Goal: Find specific page/section: Find specific page/section

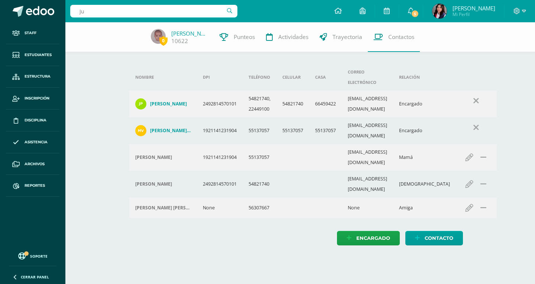
type input "J"
type input "a"
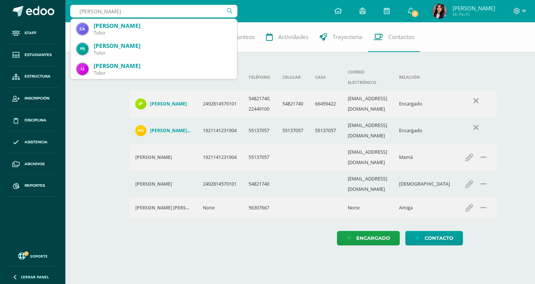
type input "árevalo w"
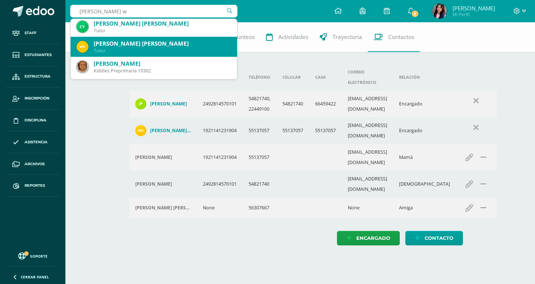
scroll to position [260, 0]
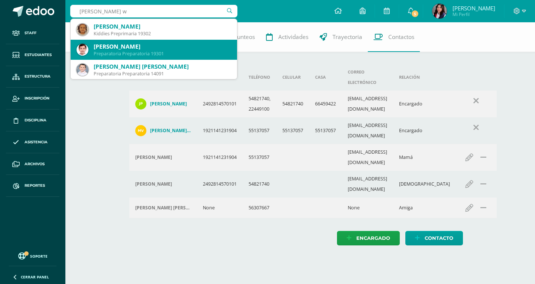
click at [121, 40] on div "Juan Andrés Arévalo Westendorff Preparatoria Preparatoria 19301" at bounding box center [154, 50] width 155 height 20
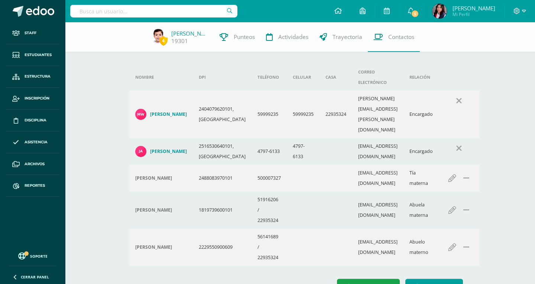
click at [150, 13] on input "text" at bounding box center [153, 11] width 167 height 13
type input "Paula Ocho"
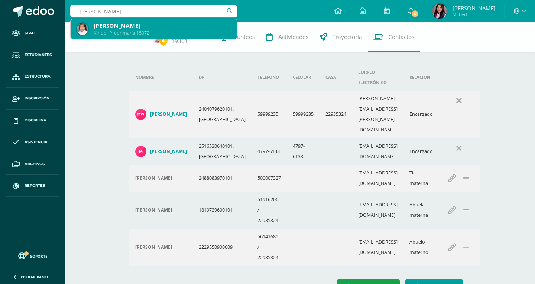
click at [151, 23] on div "Paula Inés Ochoa Hernández" at bounding box center [162, 26] width 137 height 8
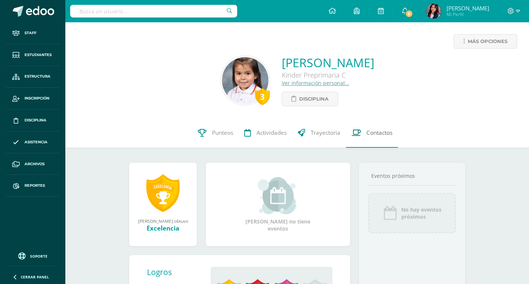
click at [392, 129] on span "Contactos" at bounding box center [380, 133] width 26 height 8
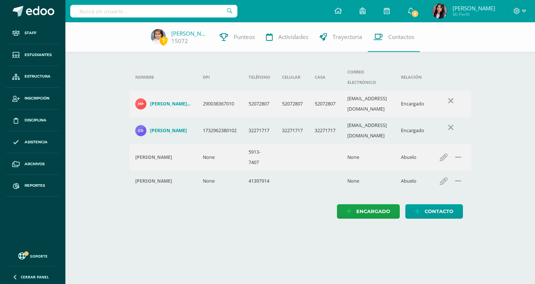
click at [165, 19] on div at bounding box center [153, 11] width 167 height 22
click at [164, 8] on input "text" at bounding box center [153, 11] width 167 height 13
